Goal: Information Seeking & Learning: Learn about a topic

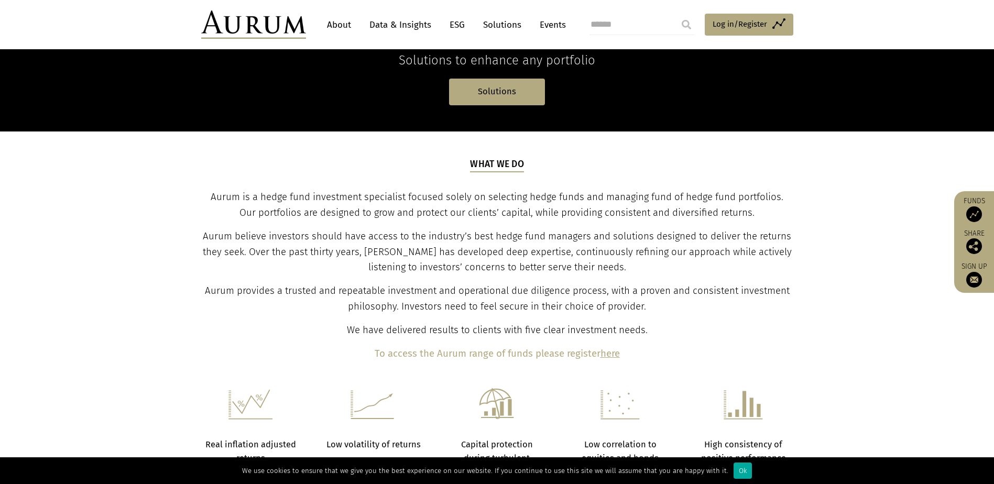
scroll to position [367, 0]
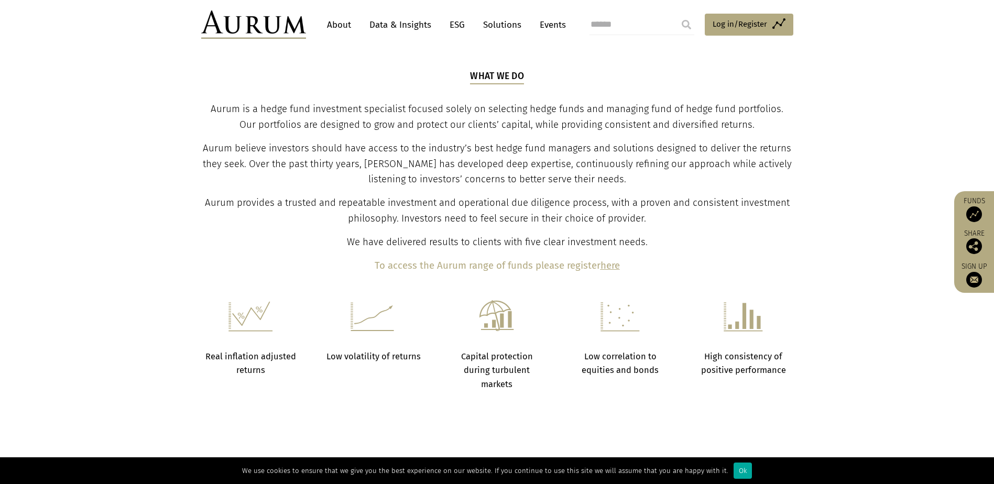
click at [358, 115] on p "Aurum is a hedge fund investment specialist focused solely on selecting hedge f…" at bounding box center [496, 117] width 589 height 31
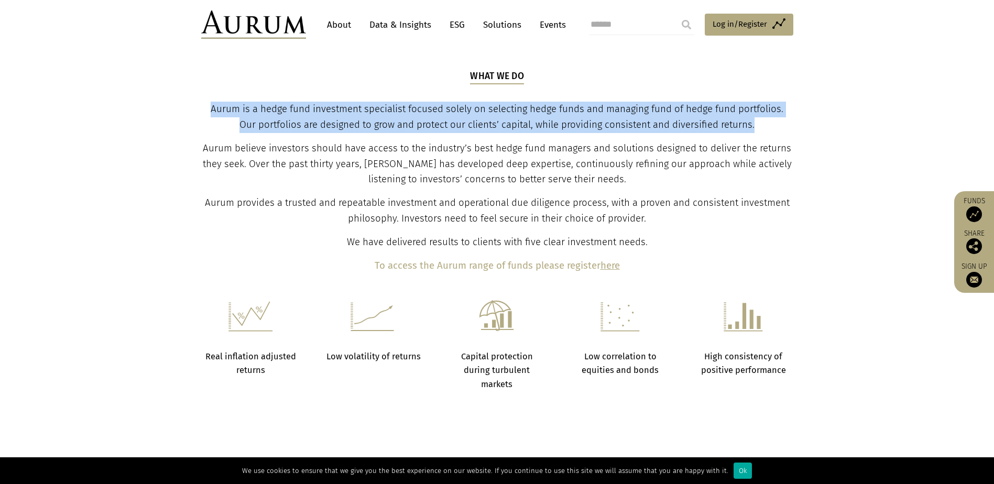
click at [357, 115] on span "Aurum is a hedge fund investment specialist focused solely on selecting hedge f…" at bounding box center [497, 116] width 573 height 27
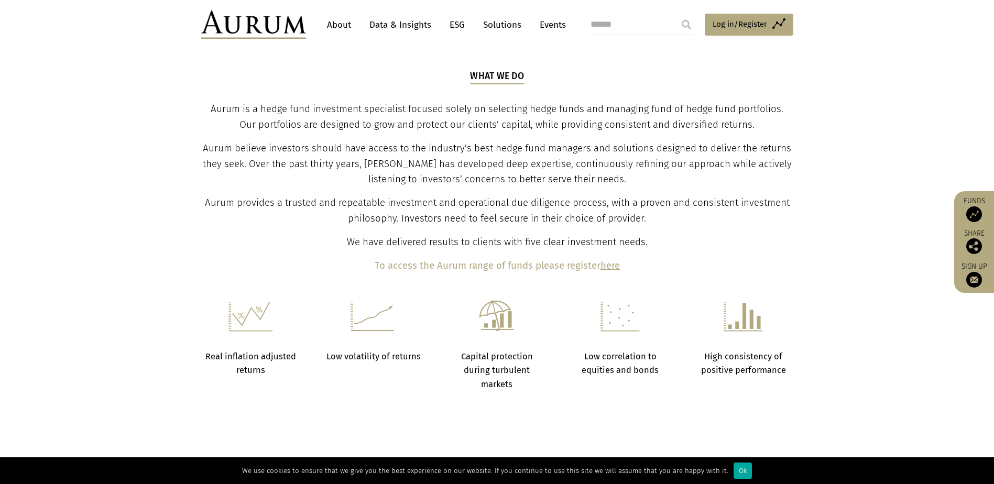
click at [505, 168] on span "Aurum believe investors should have access to the industry’s best hedge fund ma…" at bounding box center [497, 163] width 589 height 43
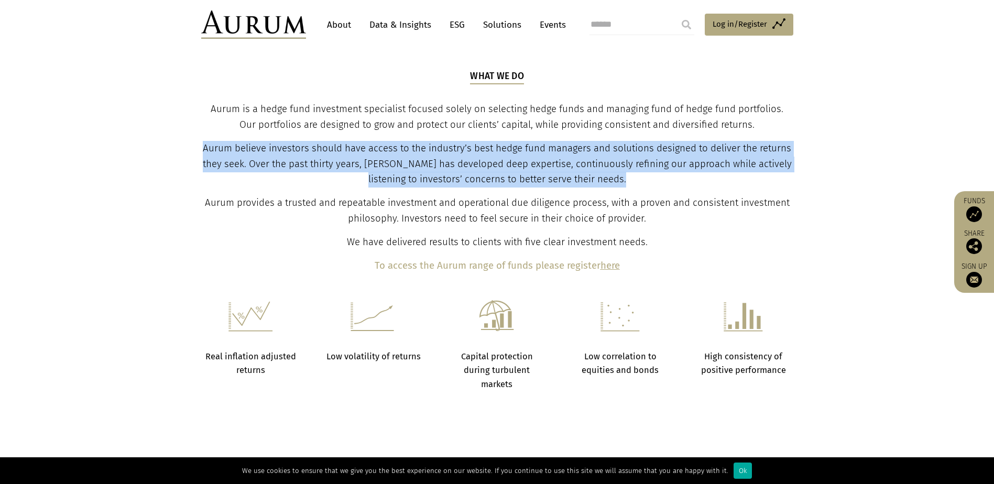
click at [505, 168] on span "Aurum believe investors should have access to the industry’s best hedge fund ma…" at bounding box center [497, 163] width 589 height 43
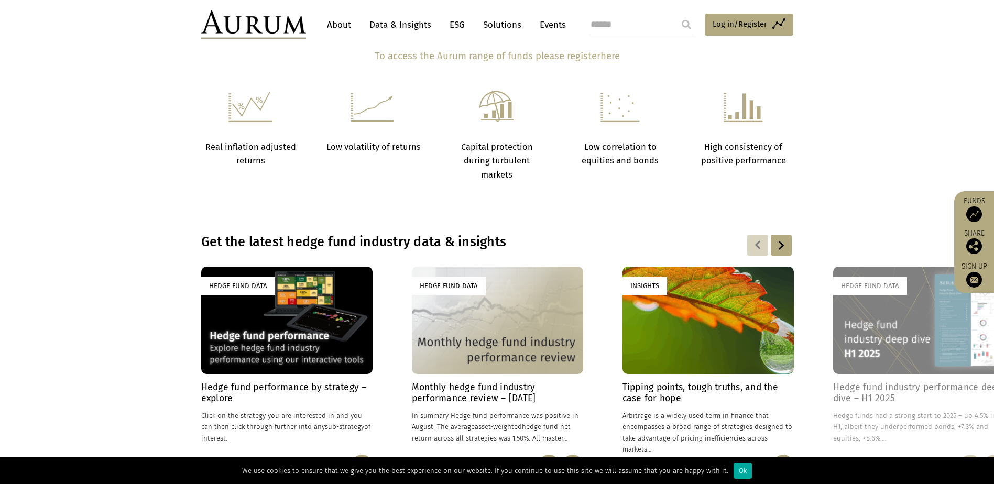
scroll to position [786, 0]
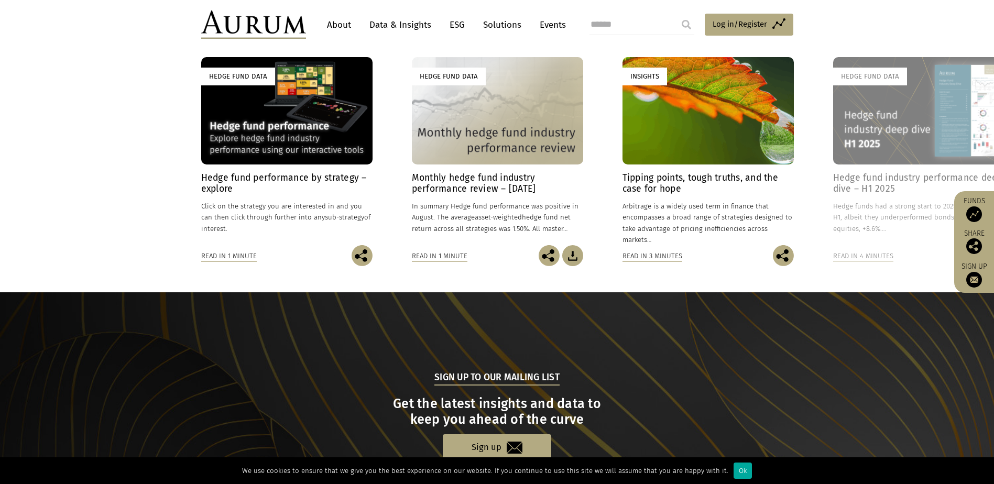
click at [835, 109] on div "Hedge Fund Data" at bounding box center [918, 110] width 171 height 107
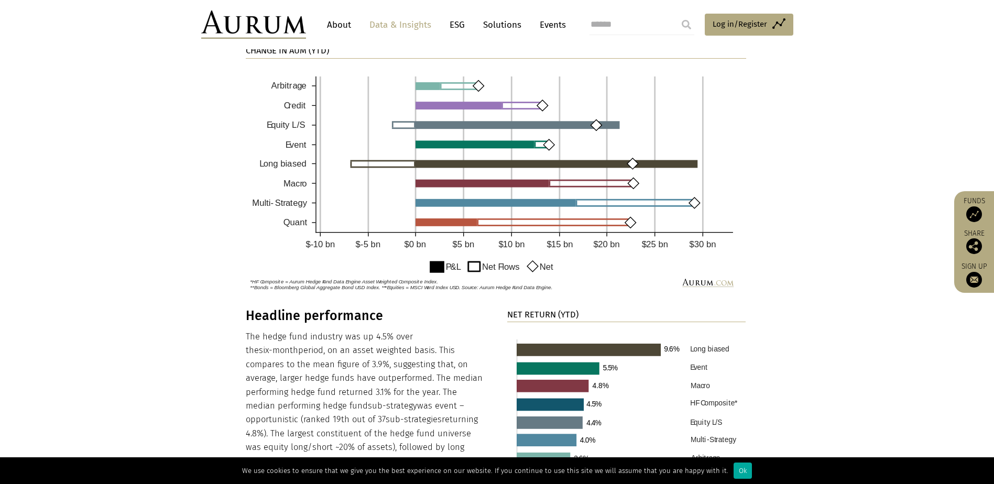
scroll to position [733, 0]
